Goal: Transaction & Acquisition: Purchase product/service

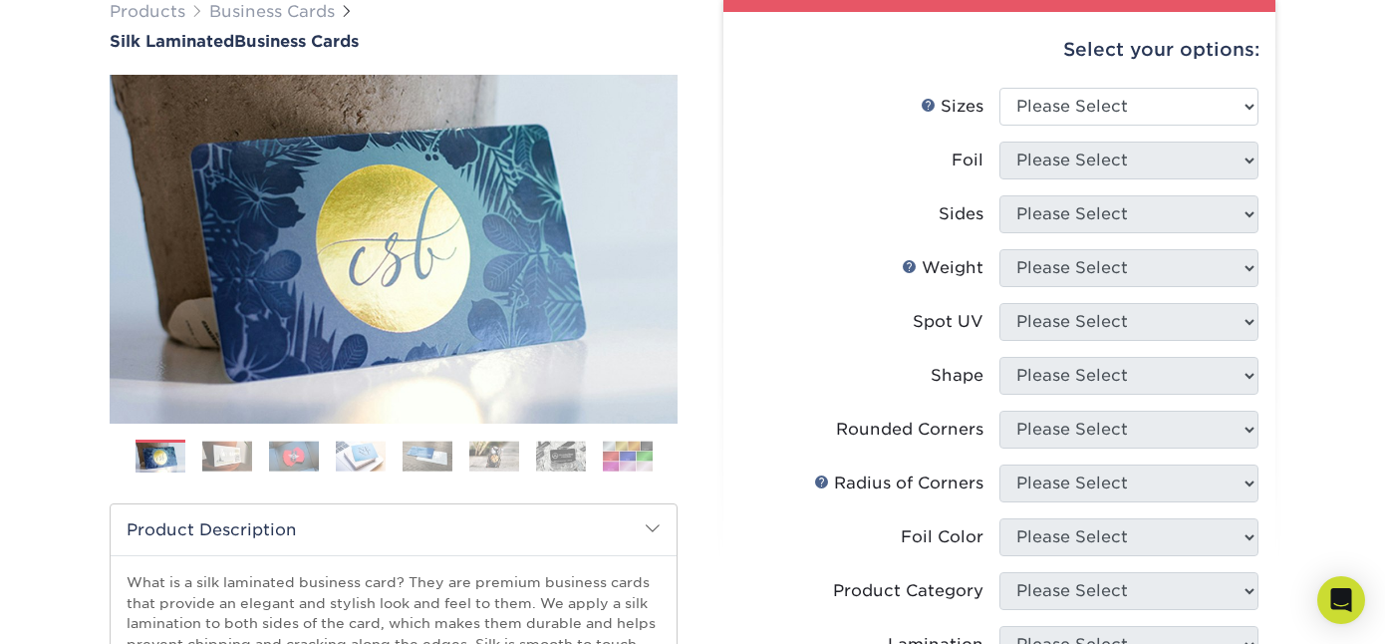
scroll to position [165, 0]
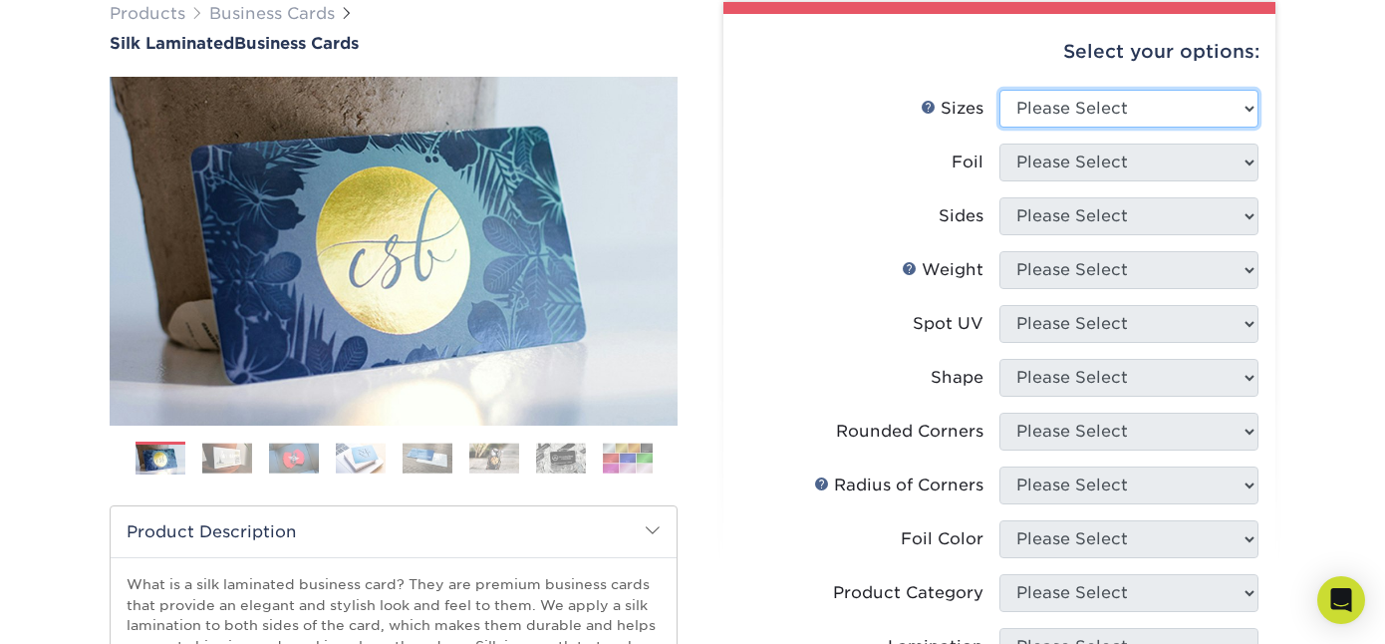
click at [1246, 104] on select "Please Select 1.5" x 3.5" - Mini 1.75" x 3.5" - Mini 2" x 2" - Square 2" x 3" -…" at bounding box center [1128, 109] width 259 height 38
select select "1.75x3.50"
click at [999, 90] on select "Please Select 1.5" x 3.5" - Mini 1.75" x 3.5" - Mini 2" x 2" - Square 2" x 3" -…" at bounding box center [1128, 109] width 259 height 38
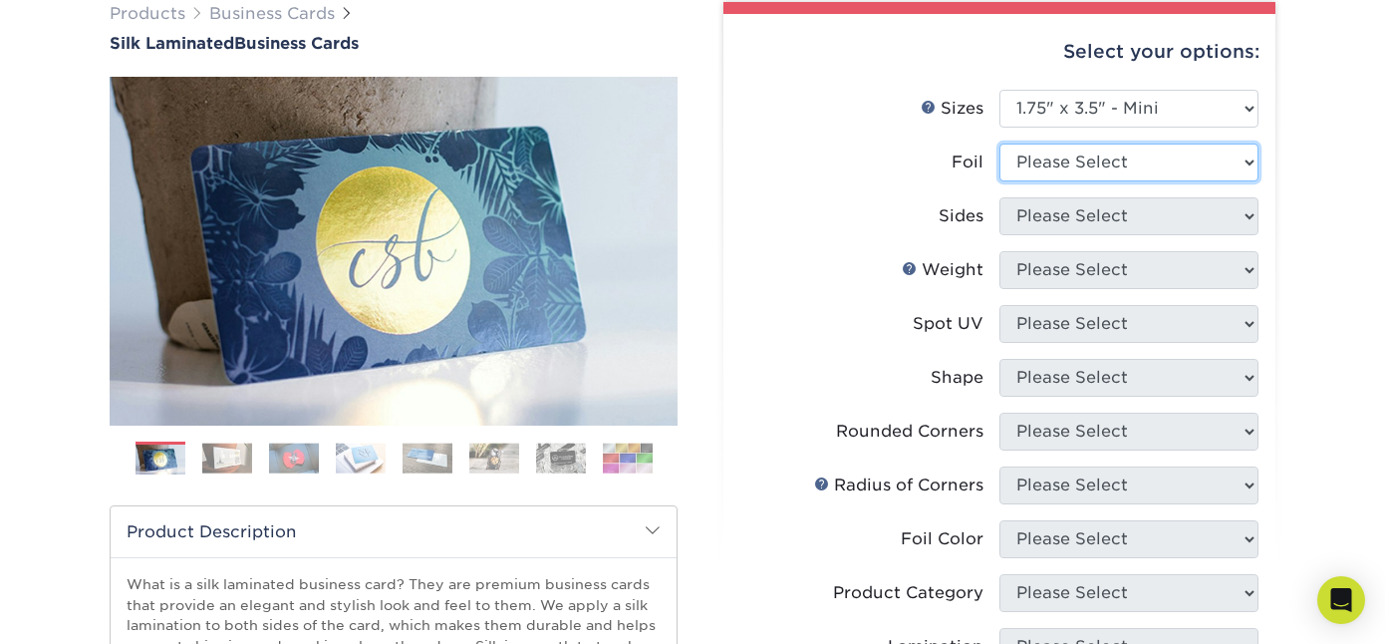
click at [1227, 162] on select "Please Select Yes No" at bounding box center [1128, 162] width 259 height 38
select select "1"
click at [999, 143] on select "Please Select Yes No" at bounding box center [1128, 162] width 259 height 38
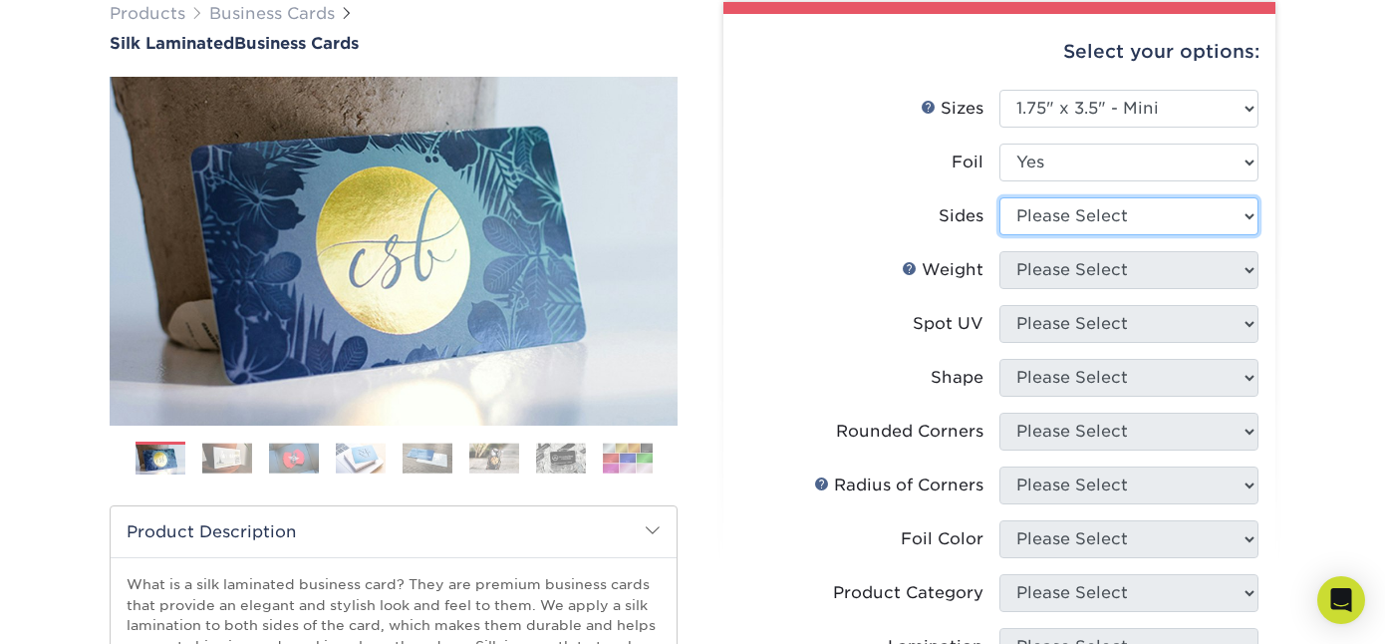
click at [1246, 212] on select "Please Select Print Both Sides - Foil Both Sides Print Both Sides - Foil Front …" at bounding box center [1128, 216] width 259 height 38
select select "e9e9dfb3-fba1-4d60-972c-fd9ca5904d33"
click at [999, 197] on select "Please Select Print Both Sides - Foil Both Sides Print Both Sides - Foil Front …" at bounding box center [1128, 216] width 259 height 38
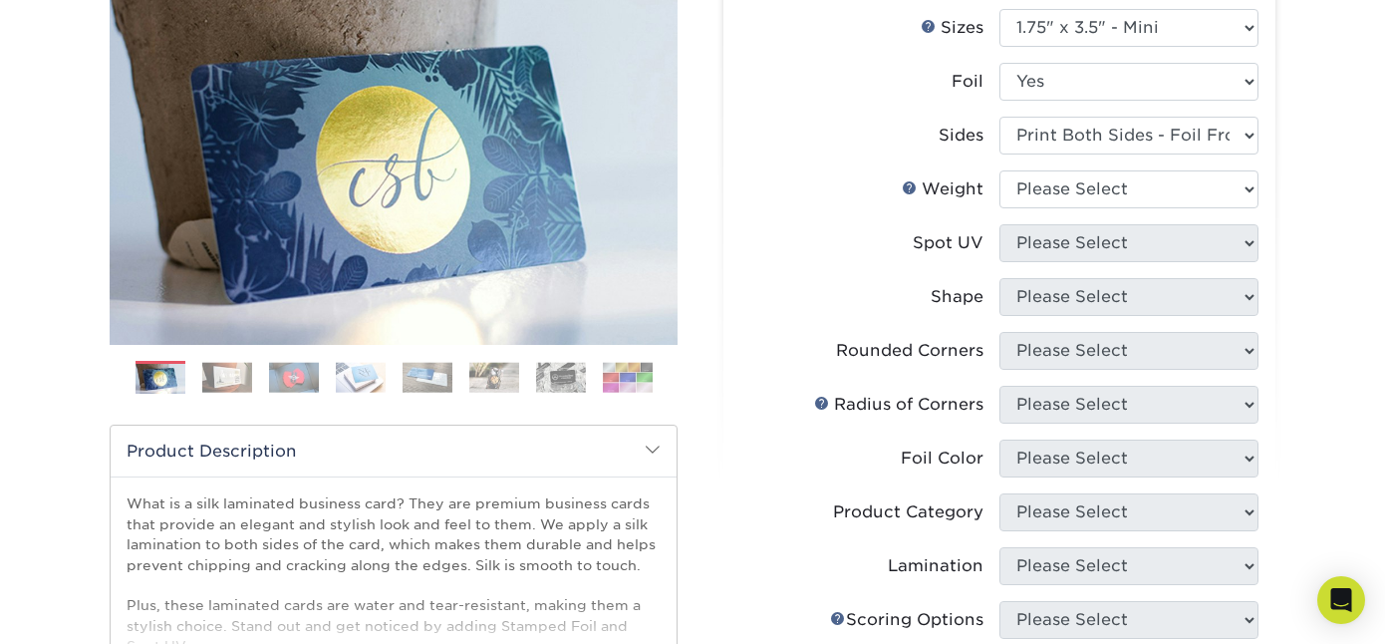
scroll to position [257, 0]
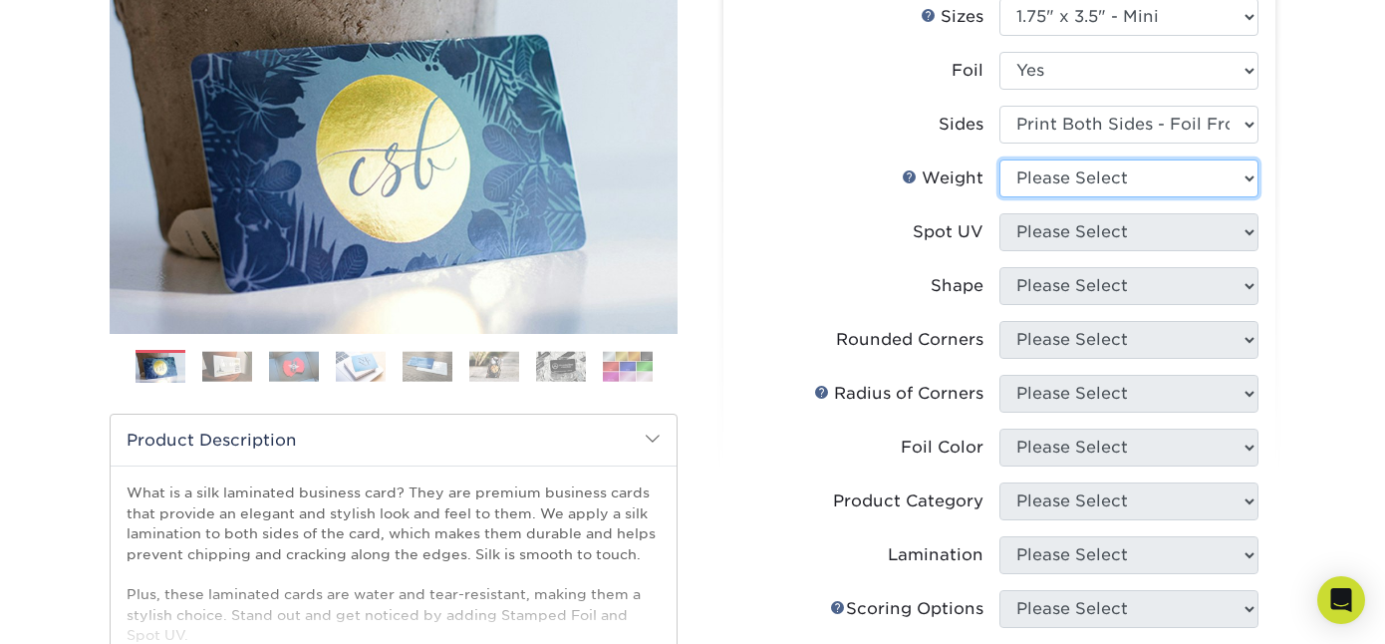
click at [1248, 172] on select "Please Select 16PT" at bounding box center [1128, 178] width 259 height 38
select select "16PT"
click at [999, 159] on select "Please Select 16PT" at bounding box center [1128, 178] width 259 height 38
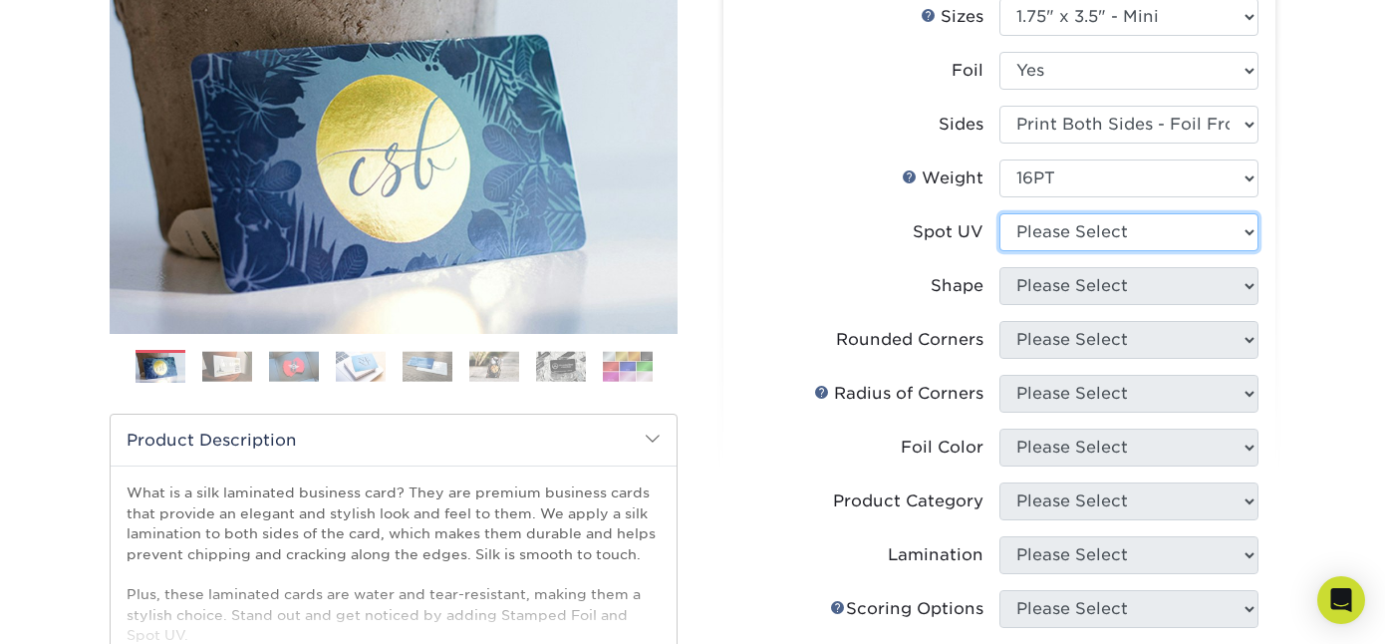
click at [1249, 232] on select "Please Select No Spot UV Front and Back (Both Sides) Front Only Back Only" at bounding box center [1128, 232] width 259 height 38
select select "3"
click at [999, 213] on select "Please Select No Spot UV Front and Back (Both Sides) Front Only Back Only" at bounding box center [1128, 232] width 259 height 38
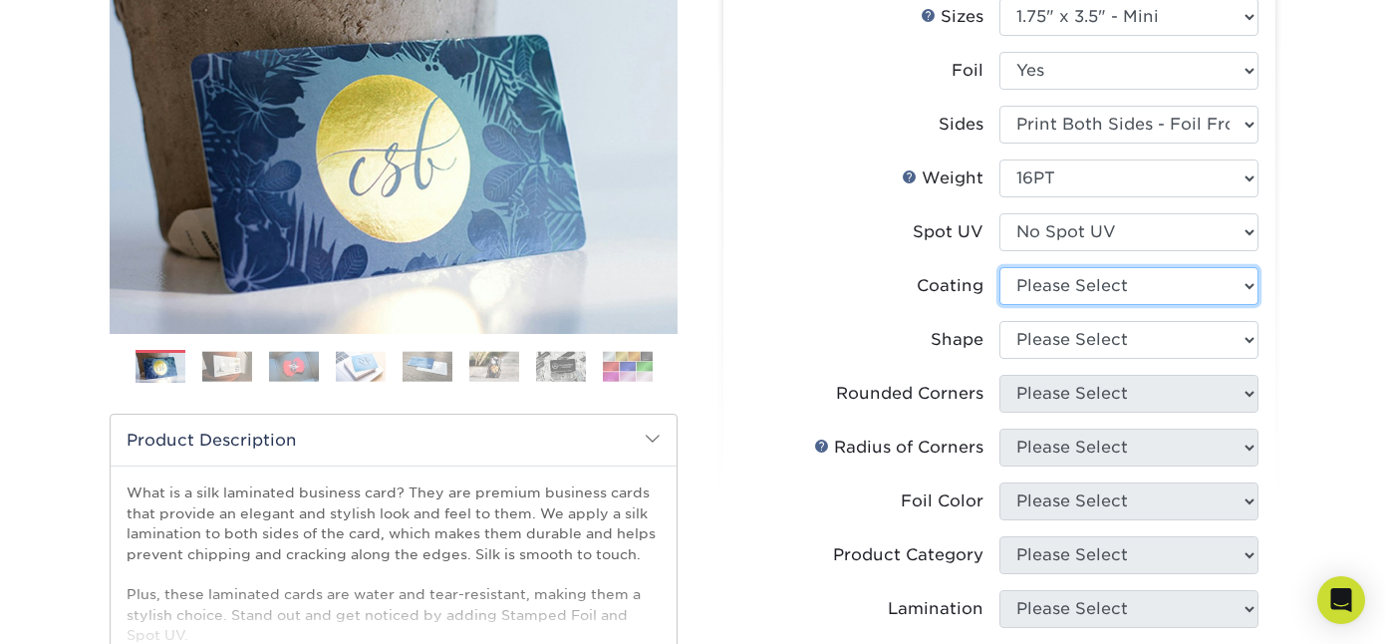
click at [1246, 283] on select at bounding box center [1128, 286] width 259 height 38
select select "3e7618de-abca-4bda-9f97-8b9129e913d8"
click at [999, 267] on select at bounding box center [1128, 286] width 259 height 38
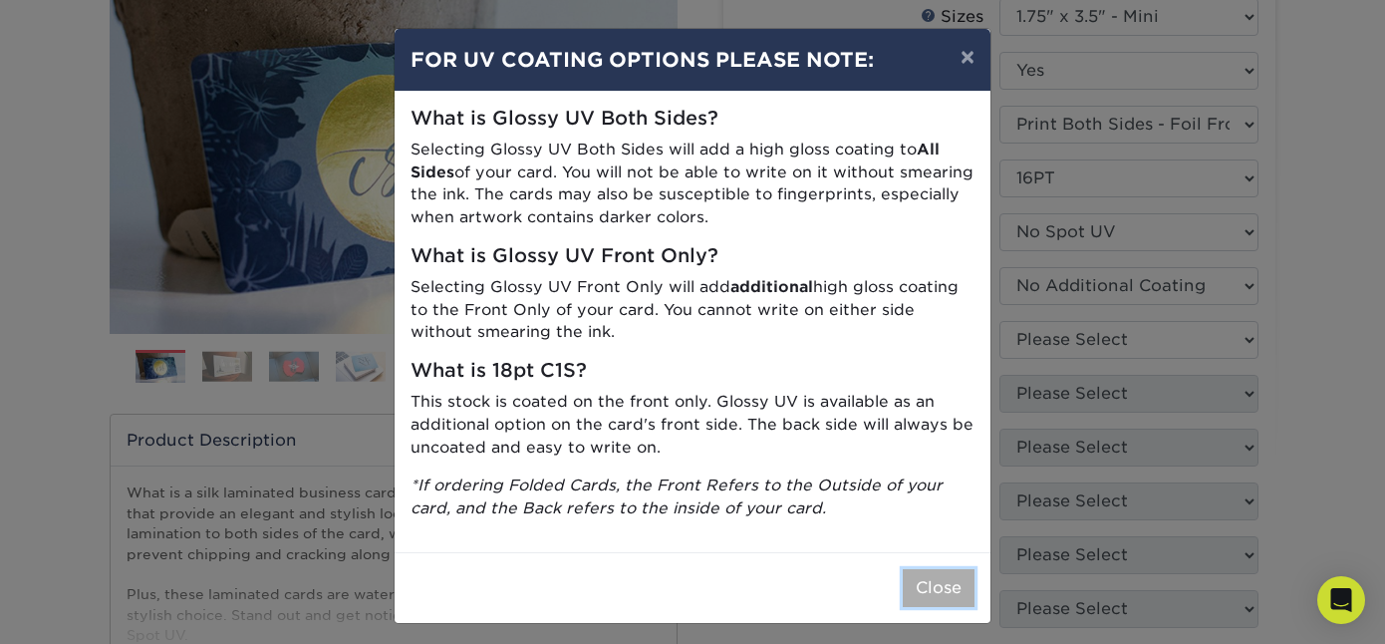
click at [946, 580] on button "Close" at bounding box center [939, 588] width 72 height 38
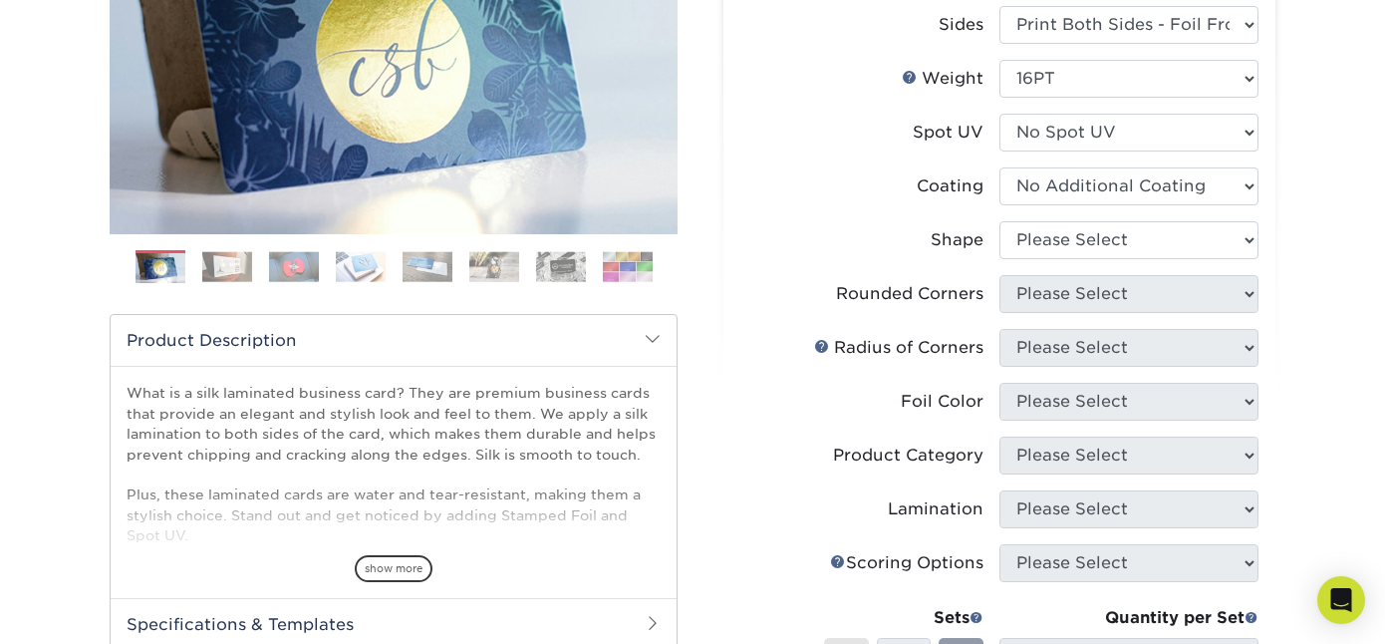
scroll to position [365, 0]
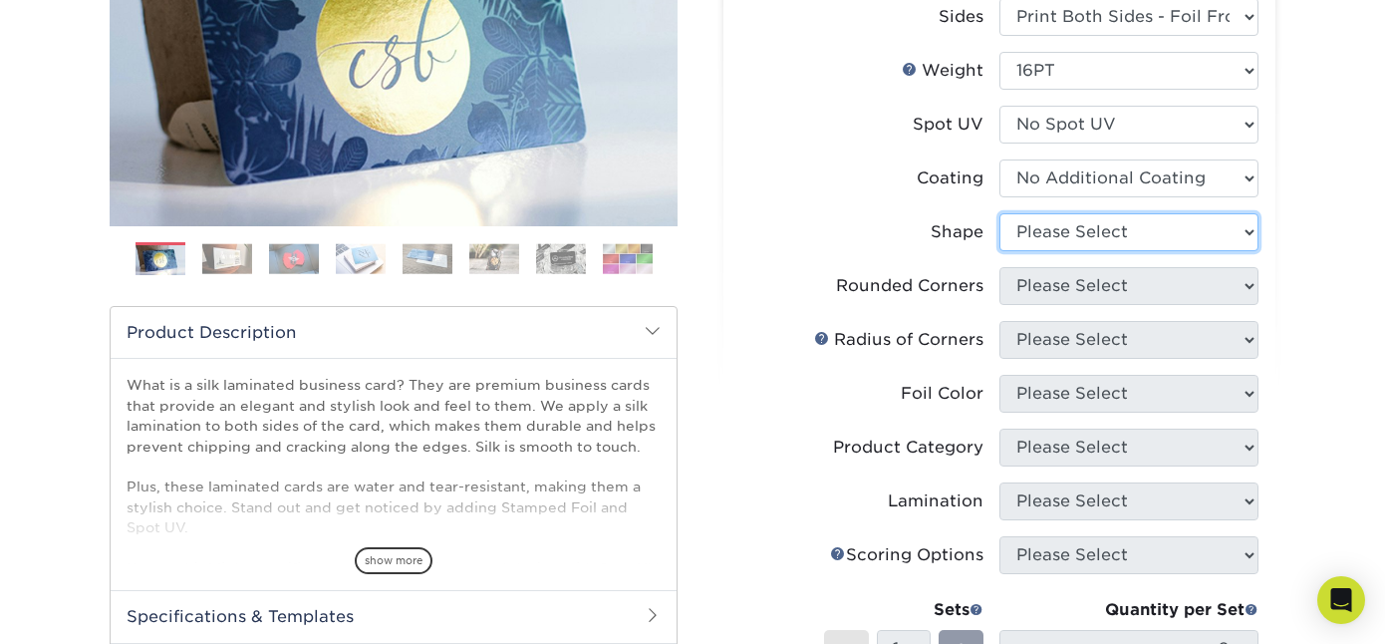
click at [1241, 230] on select "Please Select Standard" at bounding box center [1128, 232] width 259 height 38
select select "standard"
click at [999, 213] on select "Please Select Standard" at bounding box center [1128, 232] width 259 height 38
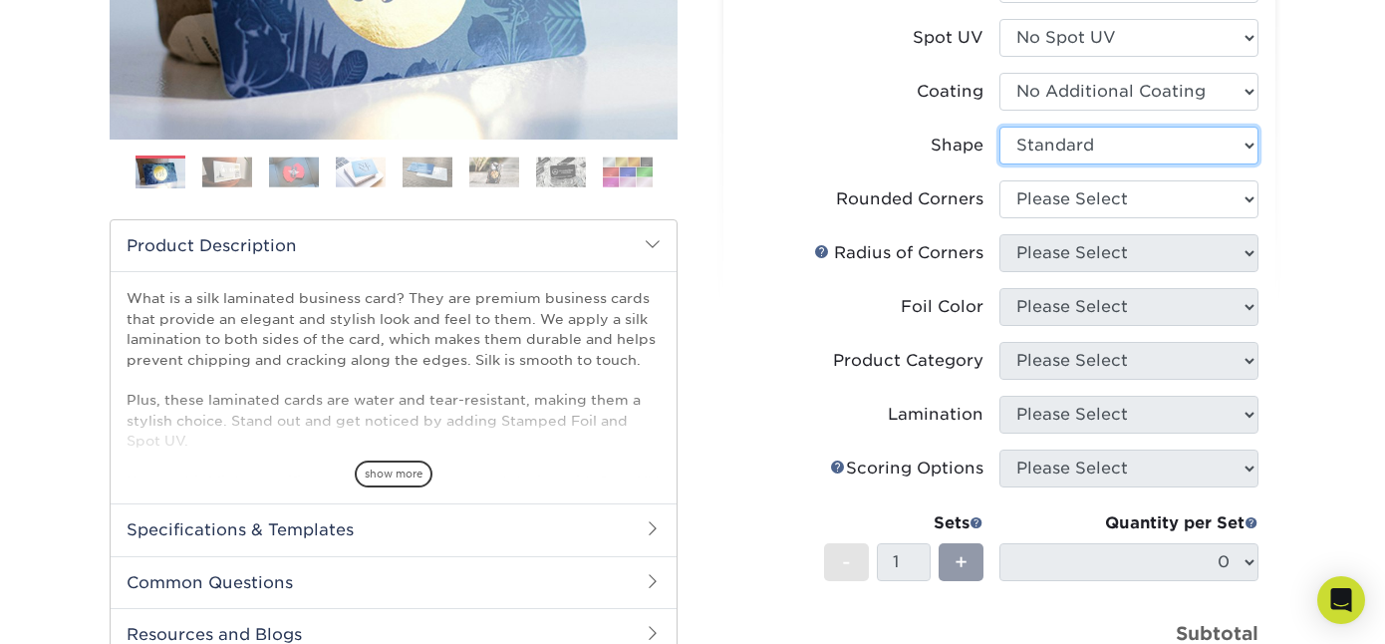
scroll to position [468, 0]
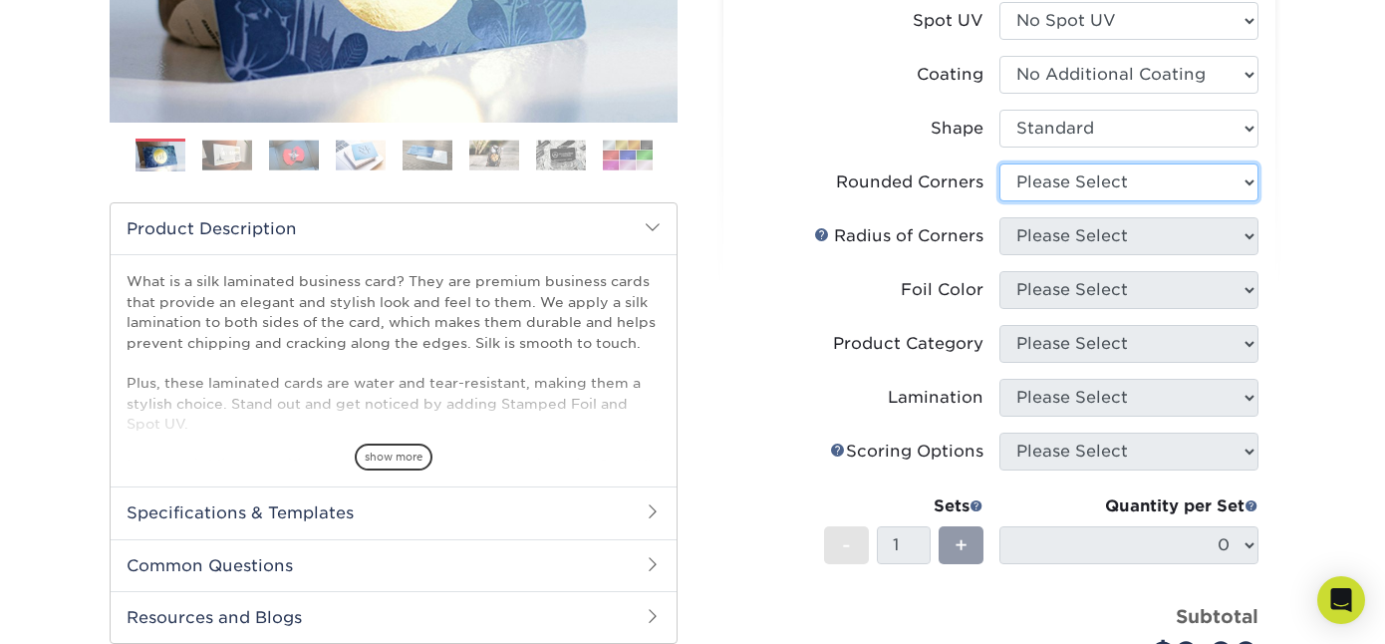
click at [1244, 179] on select "Please Select Yes - Round 2 Corners Yes - Round 4 Corners No" at bounding box center [1128, 182] width 259 height 38
select select "0"
click at [999, 163] on select "Please Select Yes - Round 2 Corners Yes - Round 4 Corners No" at bounding box center [1128, 182] width 259 height 38
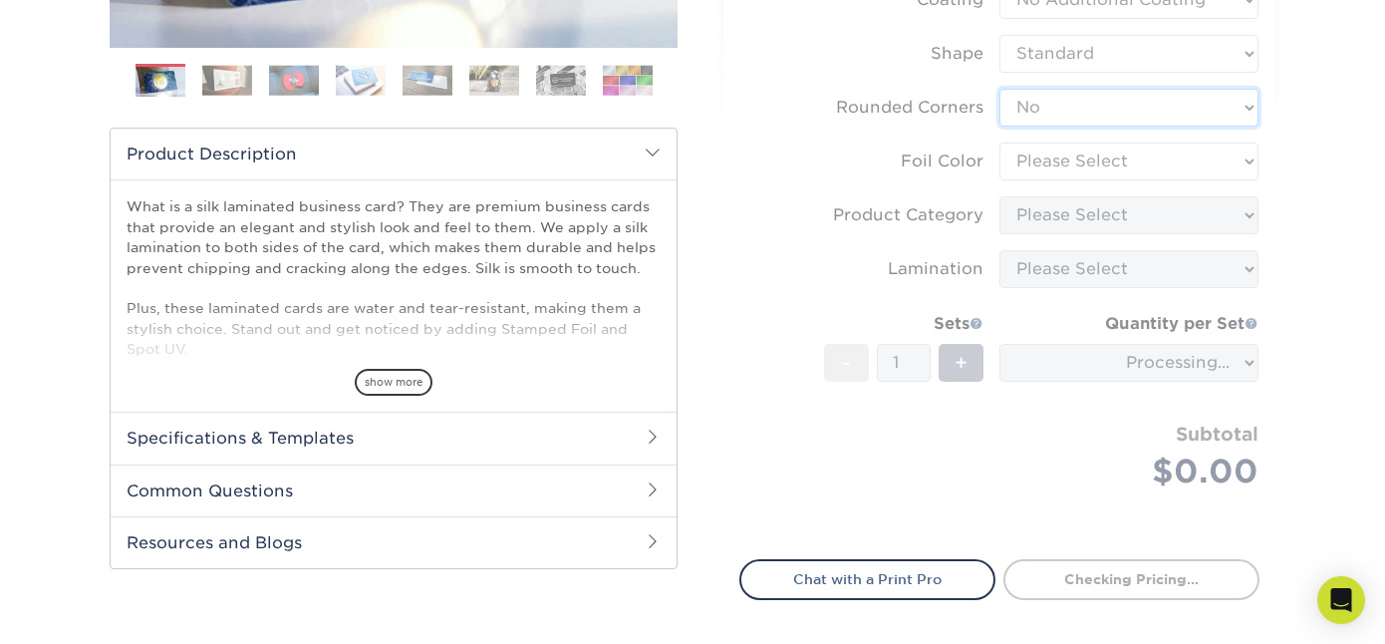
scroll to position [548, 0]
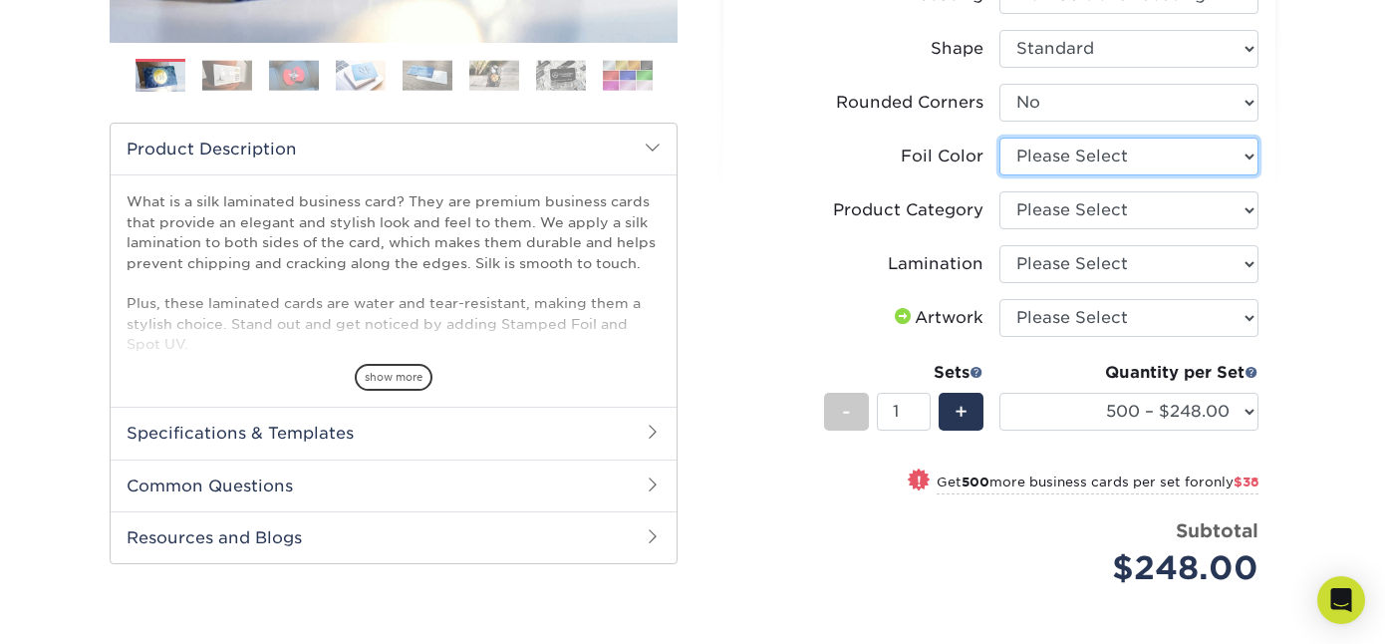
click at [1244, 157] on select "Please Select Silver Foil Black Foil Blue Foil Copper Foil Gold Foil Red Foil R…" at bounding box center [1128, 156] width 259 height 38
select select "a834dd52-fe06-4ed6-9a86-5bd3c2d02515"
click at [999, 137] on select "Please Select Silver Foil Black Foil Blue Foil Copper Foil Gold Foil Red Foil R…" at bounding box center [1128, 156] width 259 height 38
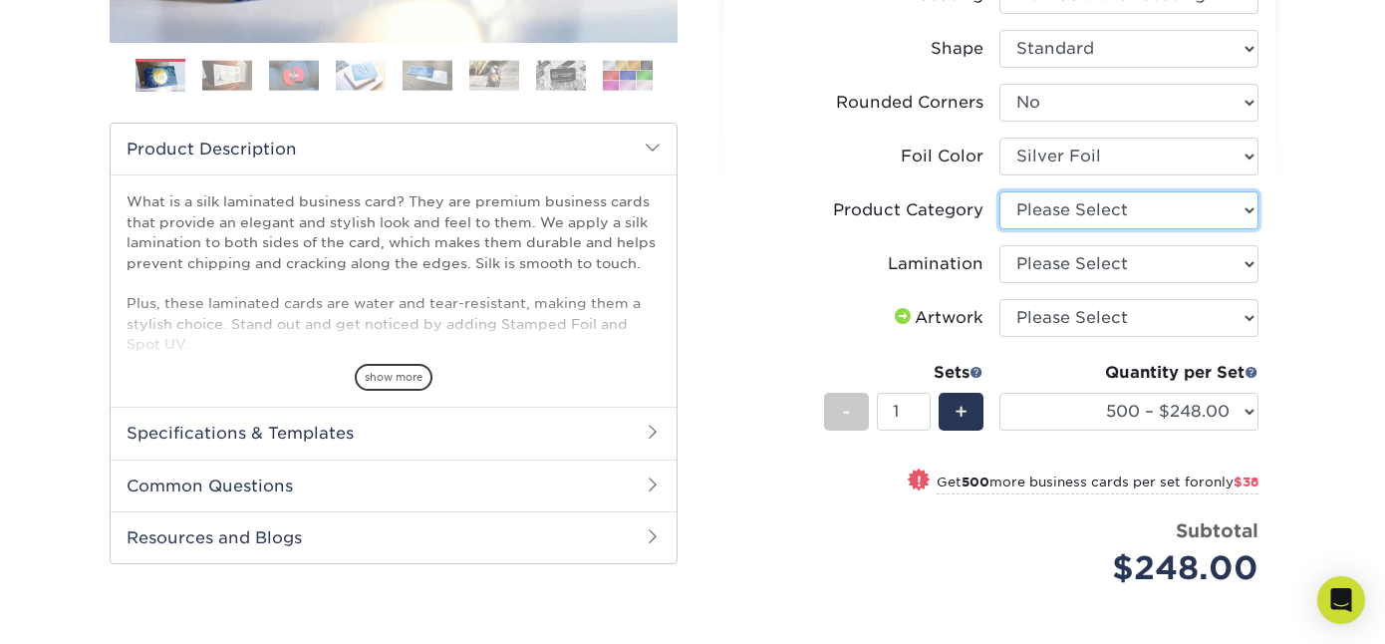
click at [1217, 209] on select "Please Select Business Cards" at bounding box center [1128, 210] width 259 height 38
select select "3b5148f1-0588-4f88-a218-97bcfdce65c1"
click at [999, 191] on select "Please Select Business Cards" at bounding box center [1128, 210] width 259 height 38
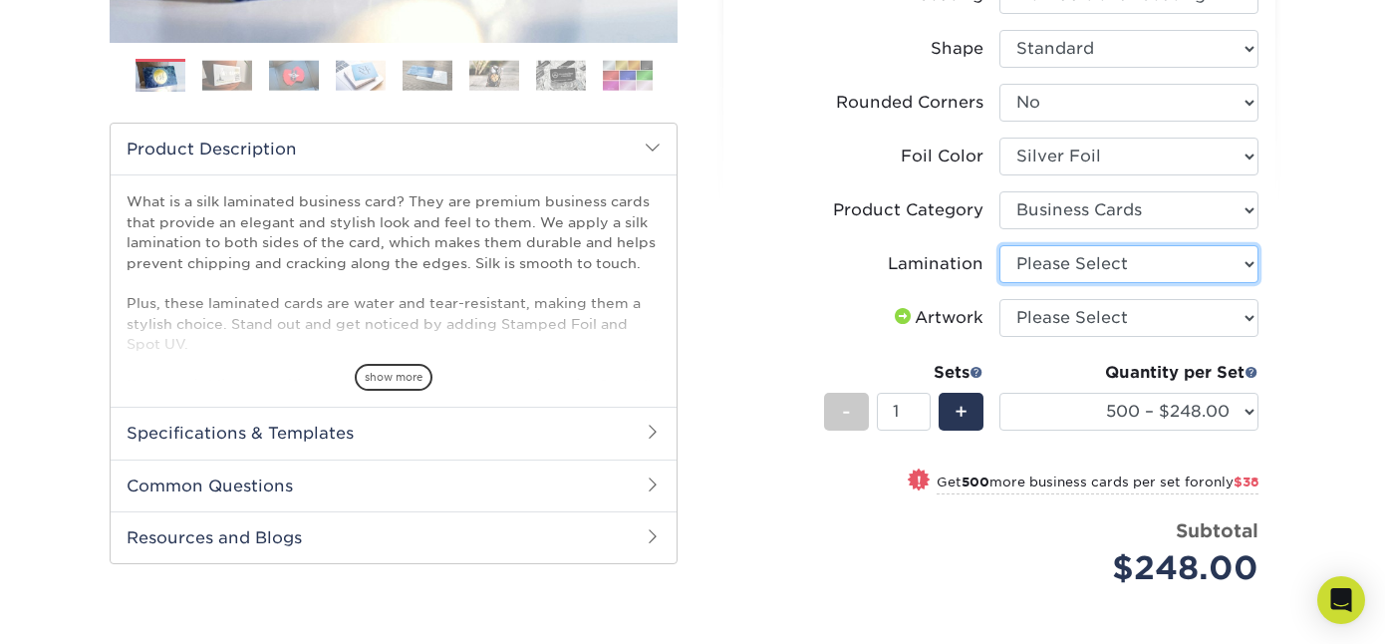
click at [1193, 267] on select "Please Select Silk" at bounding box center [1128, 264] width 259 height 38
select select "ccacb42f-45f7-42d3-bbd3-7c8421cf37f0"
click at [999, 245] on select "Please Select Silk" at bounding box center [1128, 264] width 259 height 38
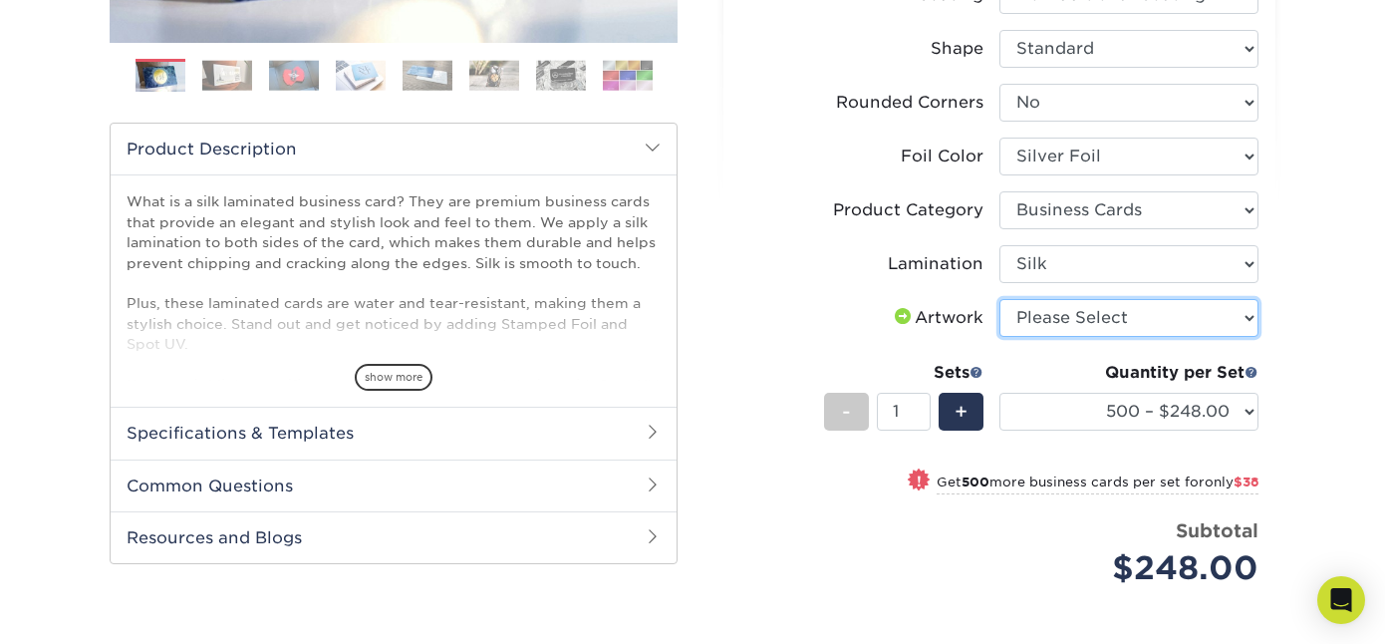
click at [1181, 318] on select "Please Select I will upload files I need a design - $100" at bounding box center [1128, 318] width 259 height 38
select select "upload"
click at [999, 299] on select "Please Select I will upload files I need a design - $100" at bounding box center [1128, 318] width 259 height 38
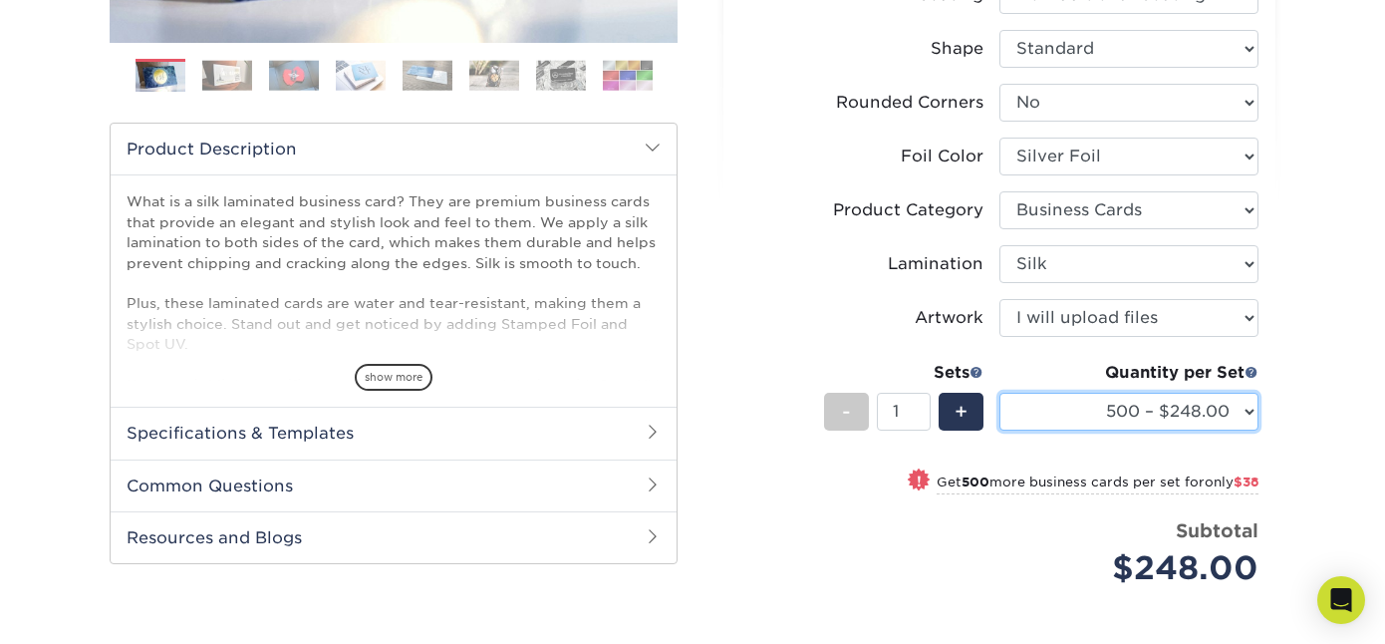
click at [1249, 411] on select "500 – $248.00 1000 – $286.00 2500 – $680.00 5000 – $1298.00" at bounding box center [1128, 412] width 259 height 38
click at [1341, 436] on div "Products Business Cards Silk Laminated Business Cards Previous Next" at bounding box center [692, 234] width 1385 height 1308
